Goal: Contribute content: Contribute content

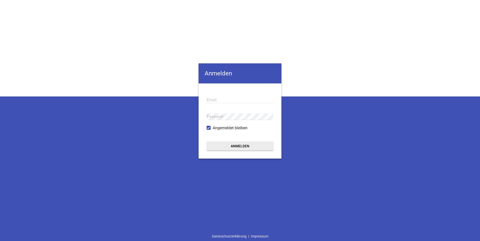
type input "[PERSON_NAME][EMAIL_ADDRESS][DOMAIN_NAME]"
click at [242, 146] on button "Anmelden" at bounding box center [239, 146] width 67 height 9
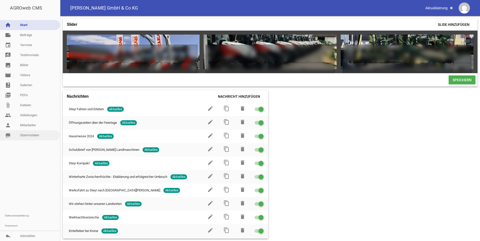
click at [28, 136] on link "store_mall_directory Stammdaten" at bounding box center [30, 135] width 60 height 10
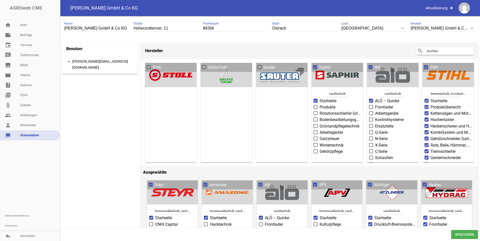
click at [429, 50] on input "text" at bounding box center [446, 51] width 40 height 6
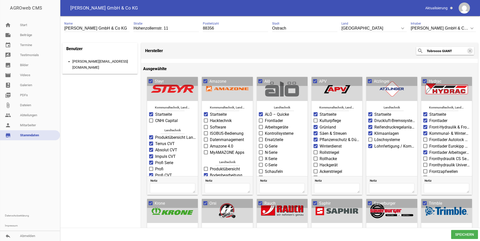
click at [417, 50] on icon "search" at bounding box center [420, 51] width 6 height 6
click at [418, 50] on icon "search" at bounding box center [420, 51] width 6 height 6
click at [287, 48] on header "Hersteller search Tobrocco GIANT clear" at bounding box center [309, 51] width 337 height 16
click at [441, 50] on input "Tobrocco GIANT" at bounding box center [446, 51] width 40 height 6
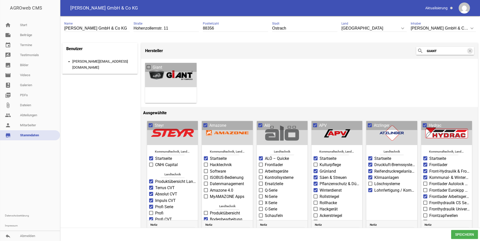
click at [149, 67] on span at bounding box center [148, 67] width 3 height 3
click at [153, 64] on input "Giant" at bounding box center [153, 64] width 0 height 0
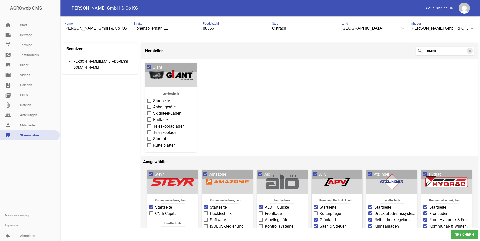
click at [148, 100] on span at bounding box center [149, 100] width 3 height 3
click at [153, 98] on input "Startseite" at bounding box center [153, 98] width 0 height 0
click at [150, 106] on span at bounding box center [149, 107] width 3 height 3
click at [153, 104] on input "Anbaugeräte" at bounding box center [153, 104] width 0 height 0
click at [149, 112] on span at bounding box center [149, 113] width 3 height 3
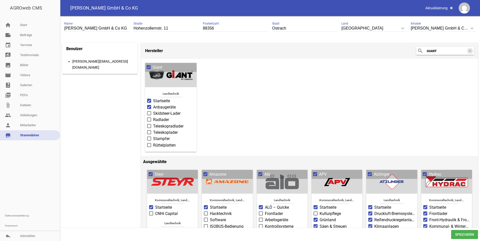
click at [153, 111] on input "Skidsteer-Lader" at bounding box center [153, 111] width 0 height 0
click at [151, 119] on span at bounding box center [149, 120] width 4 height 4
click at [153, 117] on input "Radlader" at bounding box center [153, 117] width 0 height 0
click at [150, 125] on span at bounding box center [149, 126] width 3 height 3
click at [153, 123] on input "Teleskopradlader" at bounding box center [153, 123] width 0 height 0
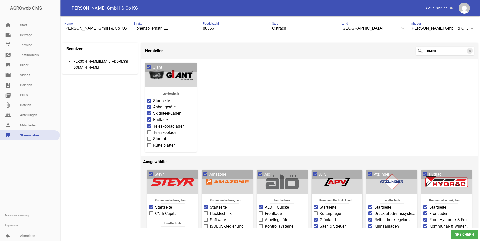
click at [150, 131] on span at bounding box center [149, 132] width 3 height 3
click at [153, 130] on input "Teleskoplader" at bounding box center [153, 130] width 0 height 0
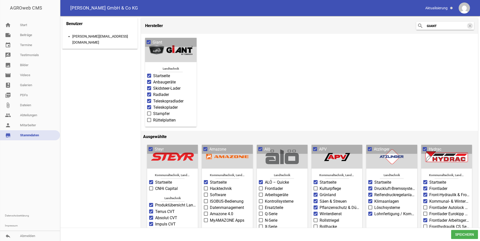
click at [465, 234] on span "Speichern" at bounding box center [464, 234] width 27 height 9
drag, startPoint x: 442, startPoint y: 23, endPoint x: 406, endPoint y: 23, distance: 36.6
click at [406, 23] on header "Hersteller search GIANT clear" at bounding box center [309, 26] width 337 height 16
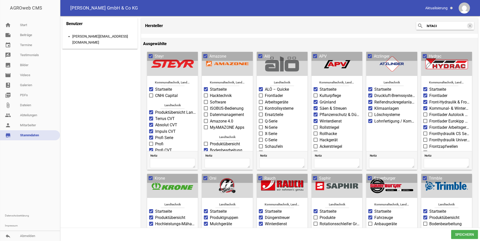
click at [419, 25] on icon "search" at bounding box center [420, 26] width 6 height 6
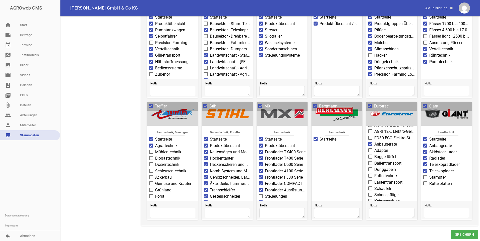
scroll to position [140, 0]
click at [370, 144] on span at bounding box center [370, 145] width 3 height 3
click at [374, 143] on input "Adapter" at bounding box center [374, 143] width 0 height 0
click at [371, 156] on label "Ballentransport" at bounding box center [391, 159] width 47 height 6
click at [374, 156] on input "Ballentransport" at bounding box center [374, 156] width 0 height 0
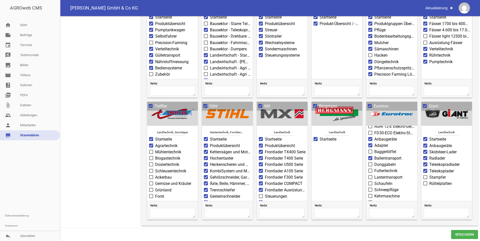
click at [370, 163] on span at bounding box center [370, 165] width 4 height 4
click at [374, 162] on input "Dunggabeln" at bounding box center [374, 162] width 0 height 0
click at [370, 169] on span at bounding box center [370, 171] width 4 height 4
click at [374, 168] on input "Futtertechnik" at bounding box center [374, 168] width 0 height 0
drag, startPoint x: 370, startPoint y: 170, endPoint x: 370, endPoint y: 176, distance: 6.0
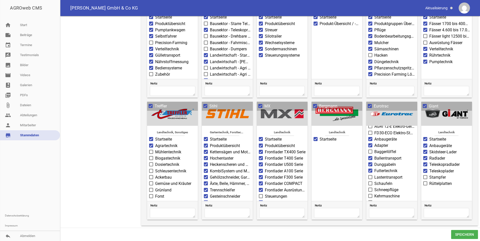
click at [370, 175] on span at bounding box center [370, 177] width 4 height 4
click at [374, 175] on input "Lastentransport" at bounding box center [374, 175] width 0 height 0
click at [369, 182] on span at bounding box center [370, 183] width 3 height 3
click at [374, 181] on input "Schaufeln" at bounding box center [374, 181] width 0 height 0
click at [369, 188] on span at bounding box center [370, 189] width 3 height 3
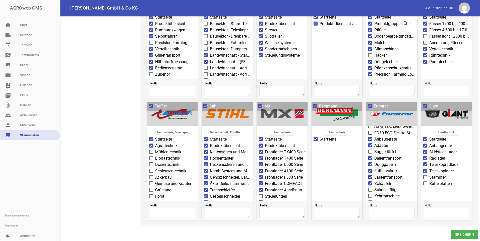
click at [374, 187] on input "Schneepflüge" at bounding box center [374, 187] width 0 height 0
click at [369, 195] on span at bounding box center [370, 196] width 3 height 3
click at [374, 193] on input "Kehrmaschine" at bounding box center [374, 193] width 0 height 0
click at [369, 201] on span at bounding box center [370, 202] width 3 height 3
click at [374, 200] on input "Forsttechnik" at bounding box center [374, 200] width 0 height 0
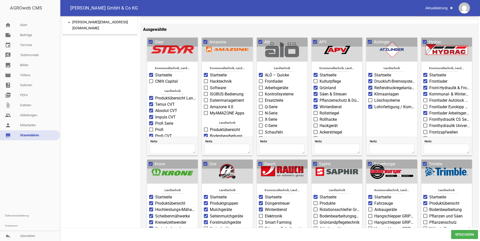
scroll to position [0, 0]
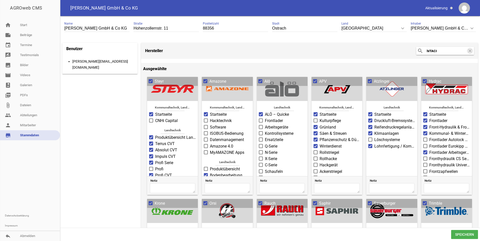
click at [417, 50] on icon "search" at bounding box center [420, 51] width 6 height 6
drag, startPoint x: 436, startPoint y: 50, endPoint x: 405, endPoint y: 45, distance: 31.2
click at [406, 47] on header "Hersteller search hITACI clear" at bounding box center [309, 51] width 337 height 16
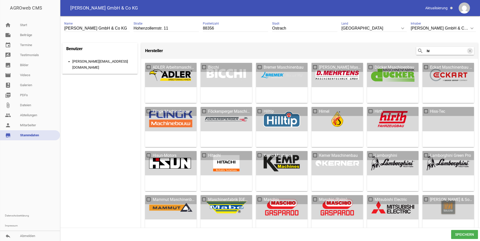
type input "h"
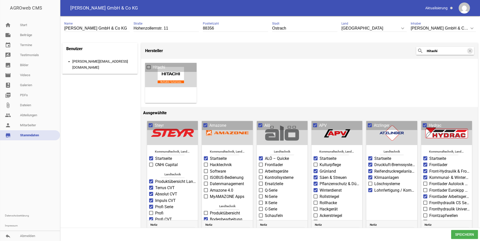
type input "Hitachi"
click at [148, 66] on span at bounding box center [148, 67] width 3 height 3
click at [153, 64] on input "Hitachi" at bounding box center [153, 64] width 0 height 0
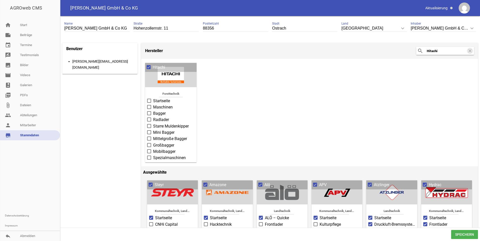
click at [149, 99] on span at bounding box center [149, 101] width 4 height 4
click at [153, 98] on input "Startseite" at bounding box center [153, 98] width 0 height 0
click at [150, 131] on span at bounding box center [149, 132] width 3 height 3
click at [153, 130] on input "Mini Bagger" at bounding box center [153, 130] width 0 height 0
click at [149, 126] on span at bounding box center [149, 126] width 3 height 3
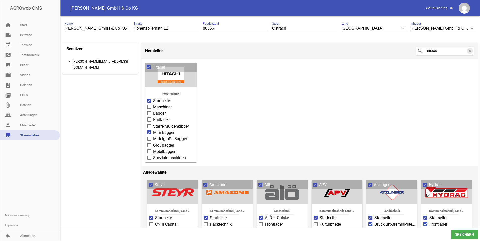
click at [153, 123] on input "Starre Muldenkipper" at bounding box center [153, 123] width 0 height 0
click at [149, 106] on span at bounding box center [149, 107] width 3 height 3
click at [153, 104] on input "Maschinen" at bounding box center [153, 104] width 0 height 0
click at [468, 233] on span "Speichern" at bounding box center [464, 234] width 27 height 9
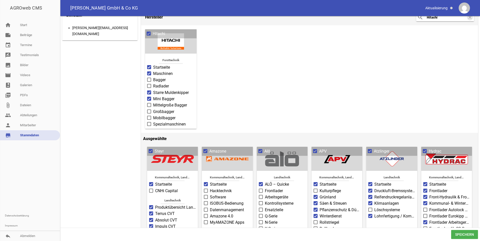
scroll to position [50, 0]
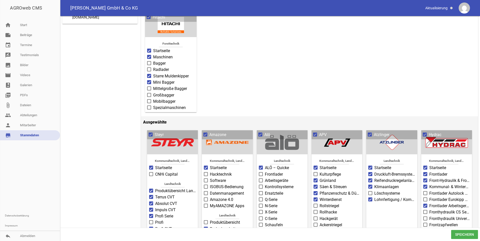
click at [466, 235] on span "Speichern" at bounding box center [464, 234] width 27 height 9
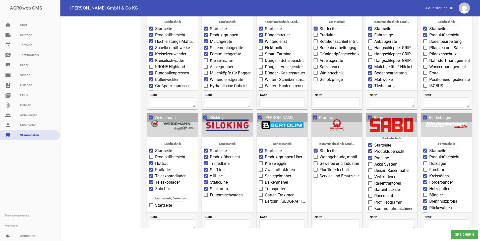
scroll to position [213, 0]
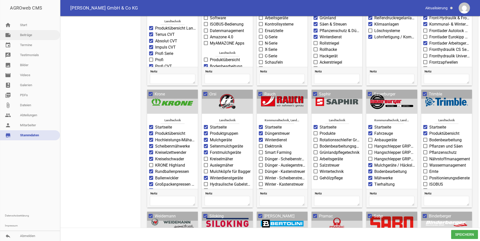
click at [25, 35] on link "note Beiträge" at bounding box center [30, 35] width 60 height 10
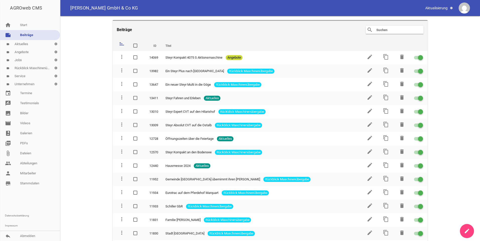
click at [22, 43] on link "label Aktuelles settings" at bounding box center [30, 44] width 60 height 8
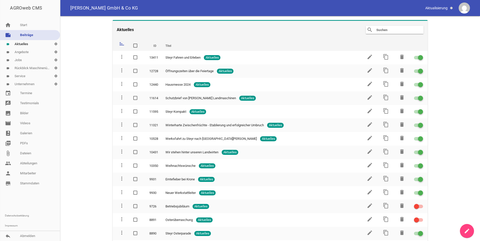
click at [465, 230] on icon "create" at bounding box center [467, 231] width 6 height 6
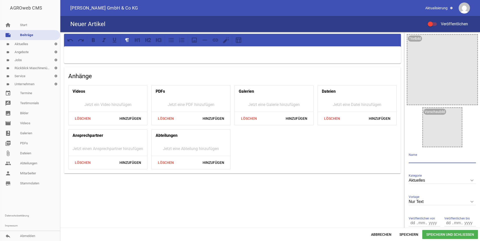
click at [411, 159] on input "text" at bounding box center [441, 160] width 67 height 7
type input "Giant + Hitachi"
click at [74, 47] on div at bounding box center [232, 54] width 337 height 17
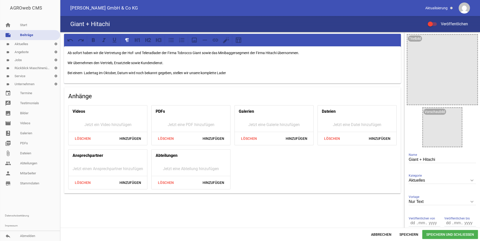
click at [201, 73] on p "Bei einem Ladertag im Oktober, Datum wird noch bekannt gegeben, stellen wir uns…" at bounding box center [232, 73] width 330 height 6
click at [215, 72] on p "Bei einem Ladertag im Oktober, Datum wird noch bekannt gegeben, stellen wir uns…" at bounding box center [232, 73] width 330 height 6
drag, startPoint x: 227, startPoint y: 73, endPoint x: 231, endPoint y: 76, distance: 4.7
click at [228, 73] on p "Bei einem Ladertag im Oktober, Datum wird noch bekannt gegeben, stellen wir uns…" at bounding box center [232, 73] width 330 height 6
click at [314, 70] on p "Bei einem Ladertag im Oktober, Datum wird noch bekannt gegeben, stellen wir uns…" at bounding box center [232, 73] width 330 height 6
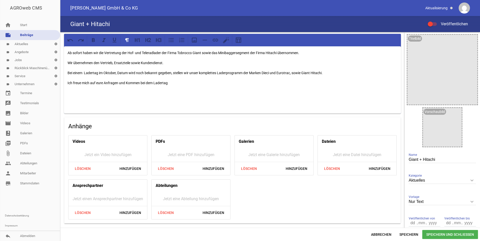
click at [446, 233] on span "Speichern und Schließen" at bounding box center [450, 234] width 56 height 9
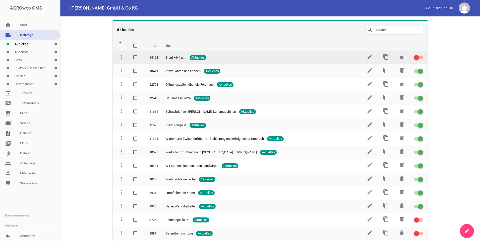
click at [415, 57] on span at bounding box center [416, 58] width 2 height 2
click at [421, 55] on input "checkbox" at bounding box center [421, 55] width 0 height 0
